Goal: Task Accomplishment & Management: Manage account settings

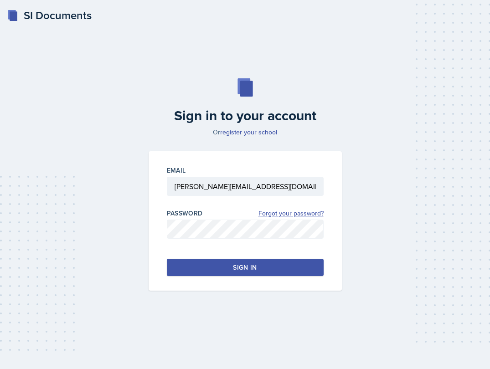
click at [285, 212] on link "Forgot your password?" at bounding box center [290, 214] width 65 height 10
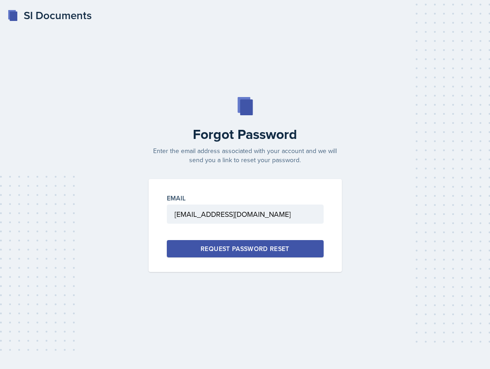
type input "[EMAIL_ADDRESS][DOMAIN_NAME]"
click at [198, 247] on button "Request Password Reset" at bounding box center [245, 248] width 157 height 17
click at [34, 11] on div "SI Documents" at bounding box center [49, 15] width 84 height 16
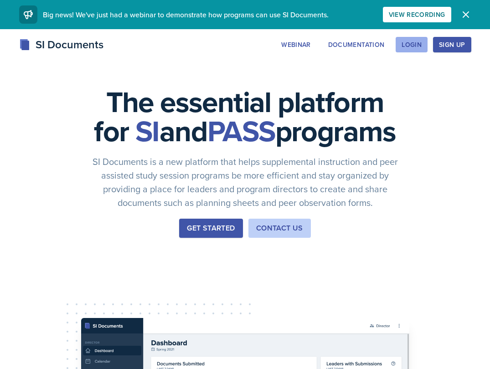
click at [402, 41] on button "Login" at bounding box center [412, 45] width 32 height 16
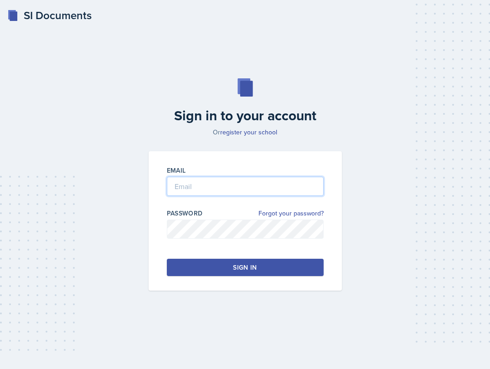
type input "[PERSON_NAME][EMAIL_ADDRESS][DOMAIN_NAME]"
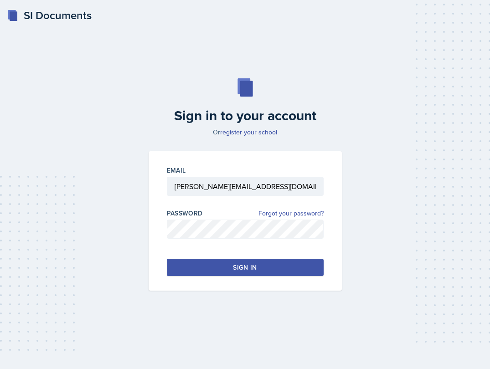
click at [78, 80] on div "Sign in to your account Or register your school Email [PERSON_NAME][EMAIL_ADDRE…" at bounding box center [245, 184] width 468 height 271
click at [227, 265] on button "Sign in" at bounding box center [245, 267] width 157 height 17
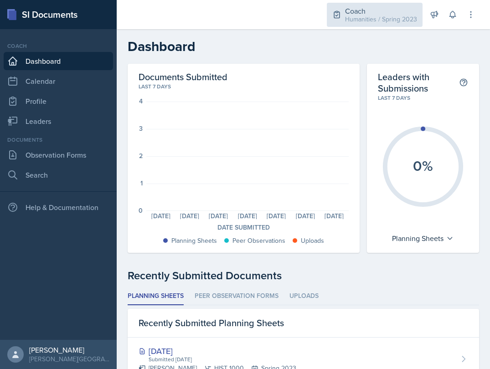
click at [376, 7] on div "Coach" at bounding box center [381, 10] width 72 height 11
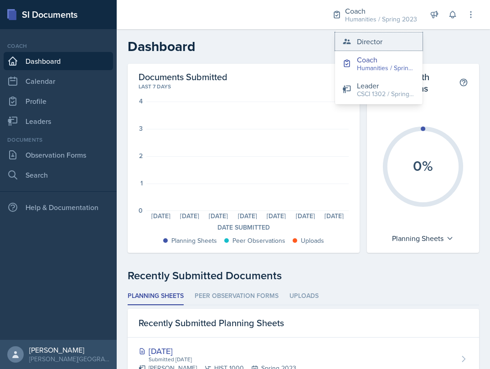
click at [365, 44] on div "Director" at bounding box center [370, 41] width 26 height 11
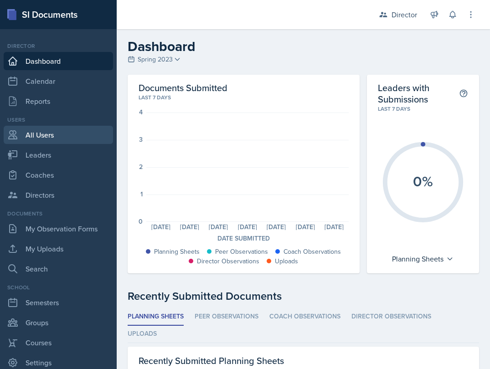
click at [47, 134] on link "All Users" at bounding box center [58, 135] width 109 height 18
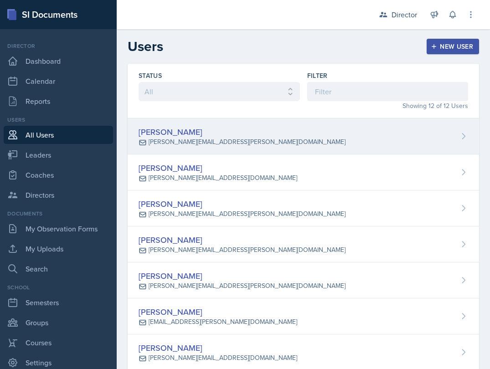
click at [219, 141] on div "[PERSON_NAME] [PERSON_NAME][EMAIL_ADDRESS][PERSON_NAME][DOMAIN_NAME]" at bounding box center [303, 137] width 351 height 36
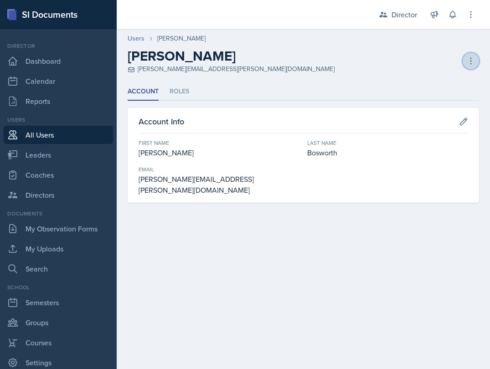
click at [475, 65] on icon at bounding box center [470, 61] width 9 height 9
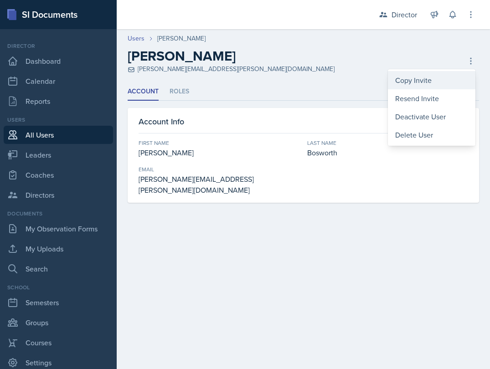
click at [469, 88] on div "Copy Invite" at bounding box center [432, 80] width 88 height 18
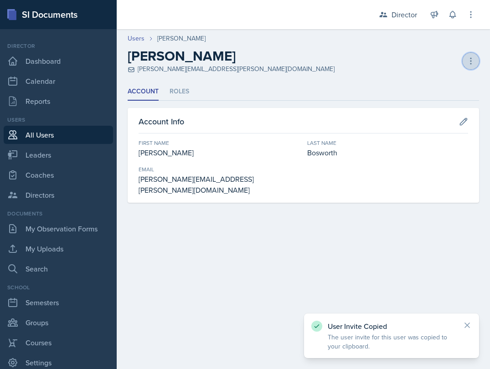
click at [466, 62] on icon at bounding box center [470, 61] width 9 height 9
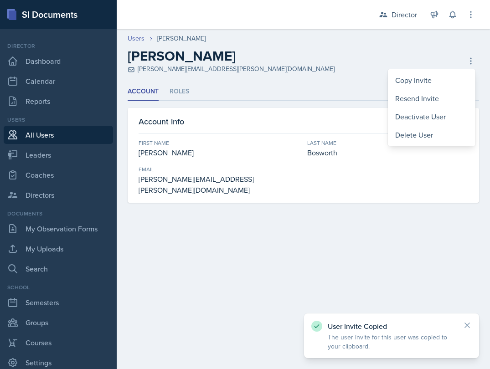
click at [431, 177] on div "First Name [PERSON_NAME] Last Name [PERSON_NAME] Email [PERSON_NAME][EMAIL_ADDR…" at bounding box center [304, 167] width 330 height 57
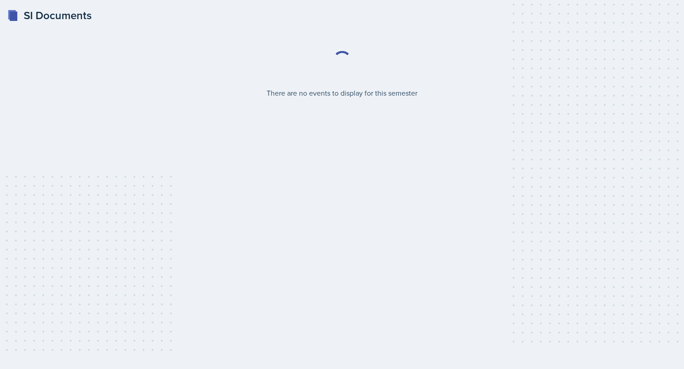
select select "2bed604d-1099-4043-b1bc-2365e8740244"
